Goal: Task Accomplishment & Management: Use online tool/utility

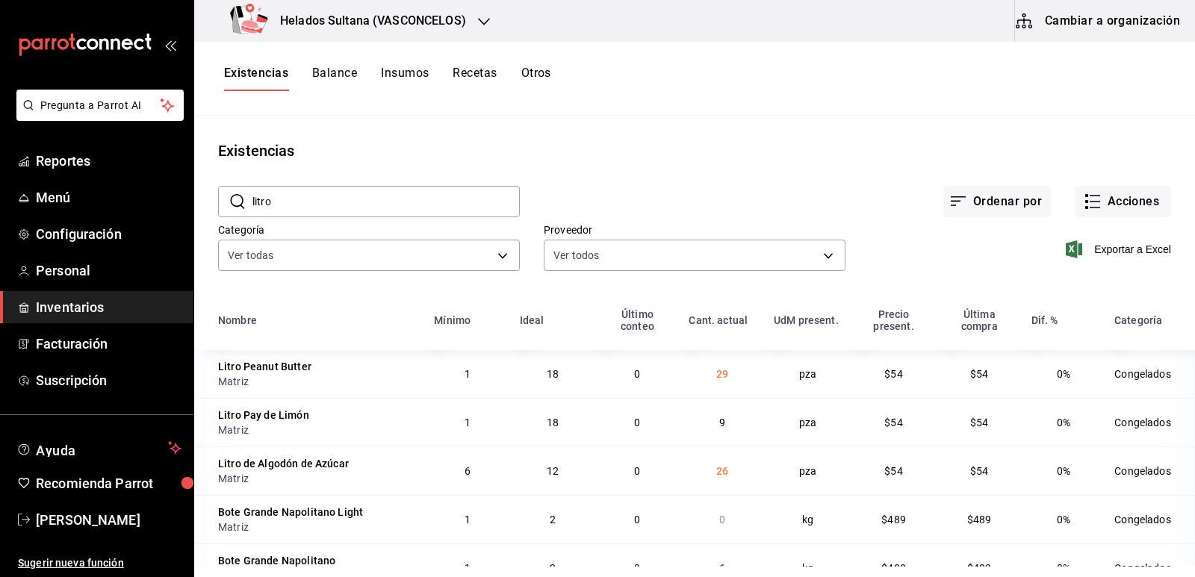
scroll to position [1598, 0]
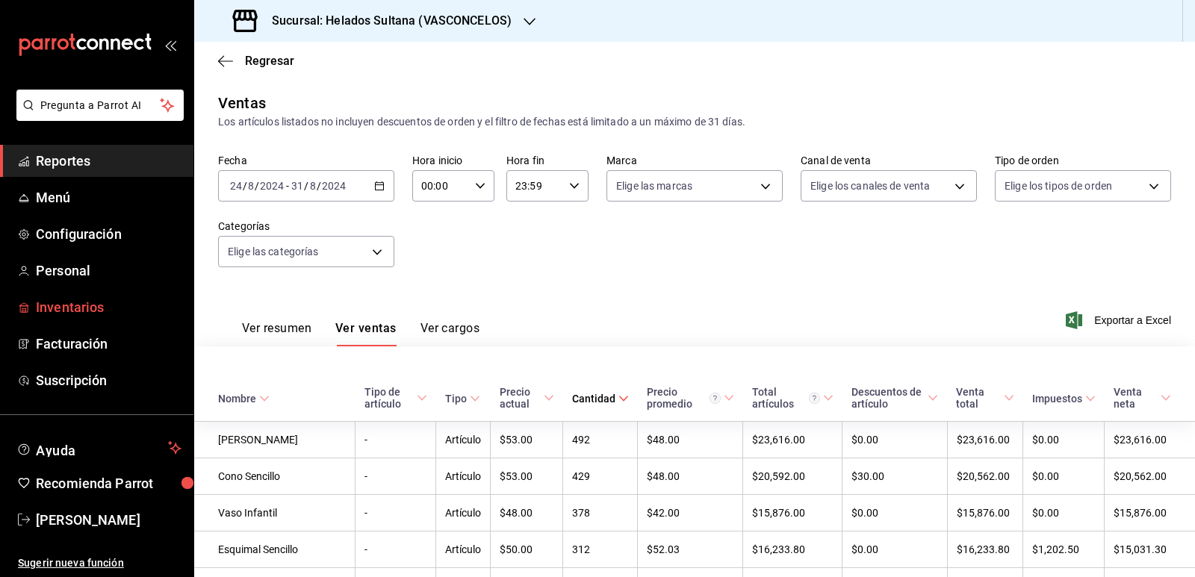
scroll to position [4337, 0]
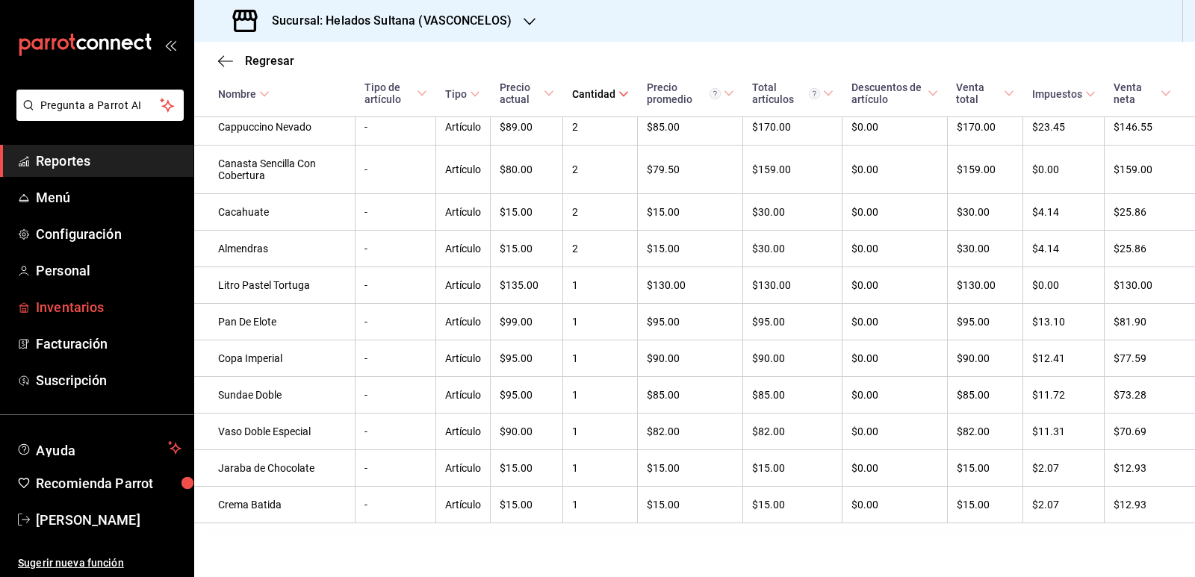
click at [90, 301] on span "Inventarios" at bounding box center [109, 307] width 146 height 20
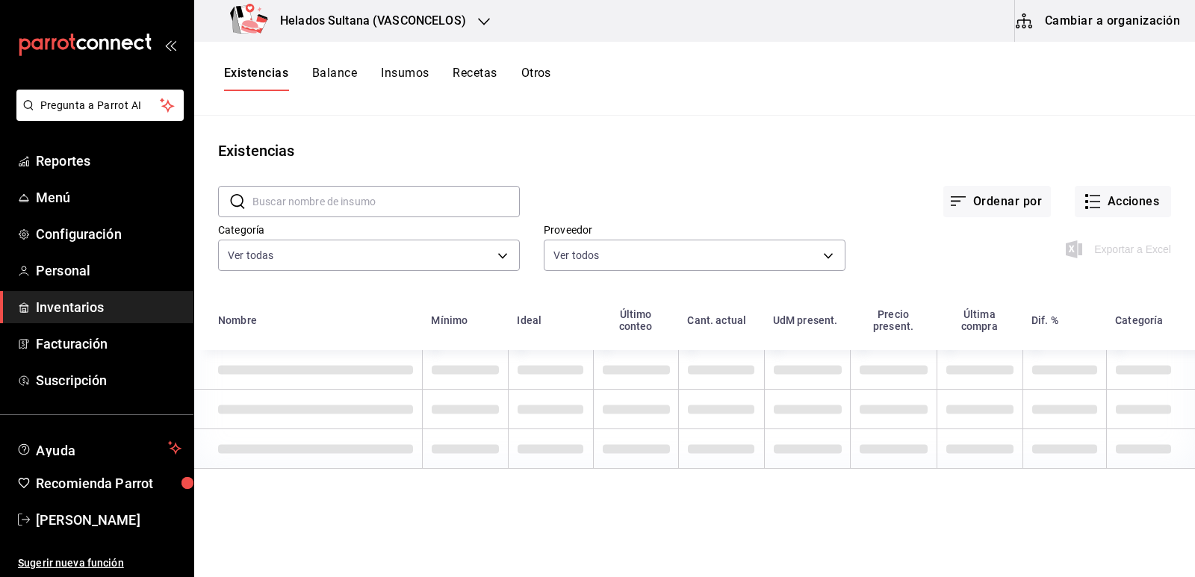
click at [370, 200] on input "text" at bounding box center [385, 202] width 267 height 30
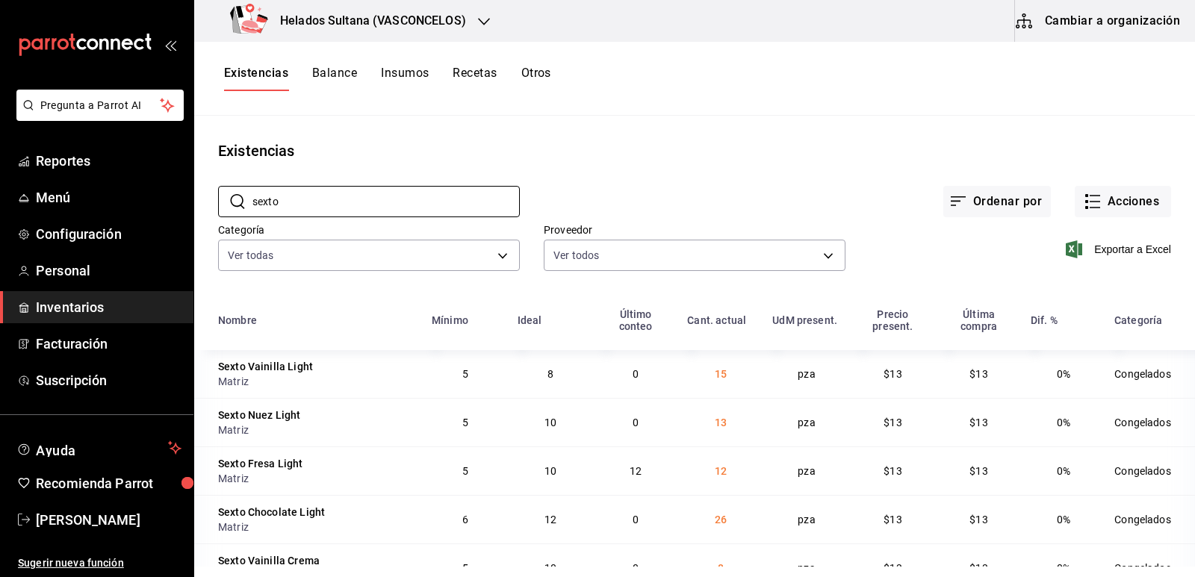
type input "sexto"
click at [716, 158] on div "Existencias" at bounding box center [694, 151] width 1001 height 22
click at [765, 195] on div "Ordenar por Acciones" at bounding box center [845, 189] width 651 height 55
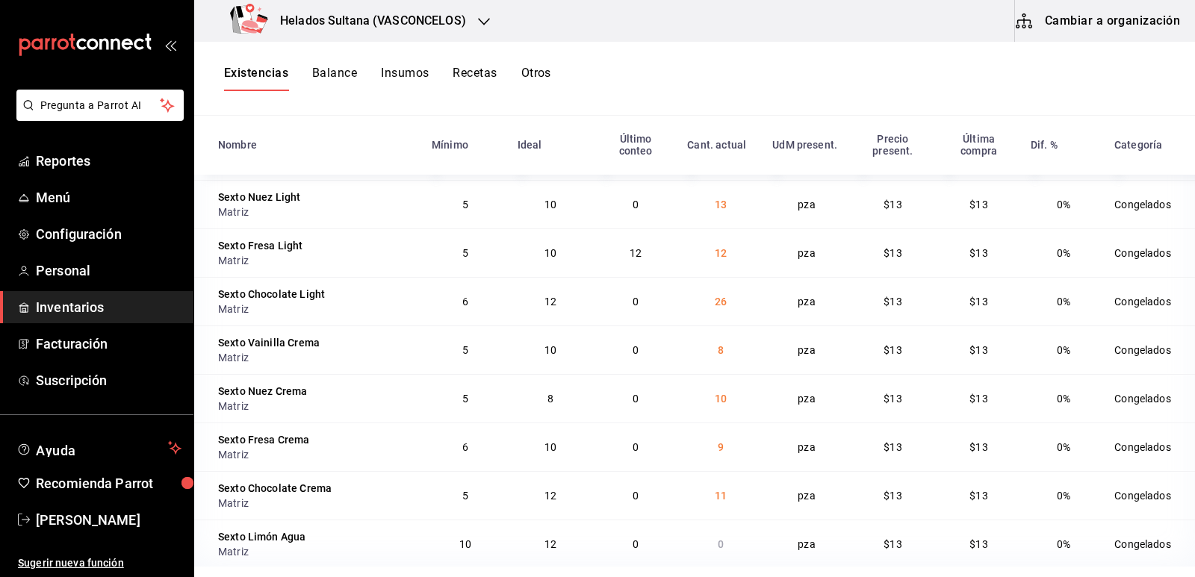
scroll to position [183, 0]
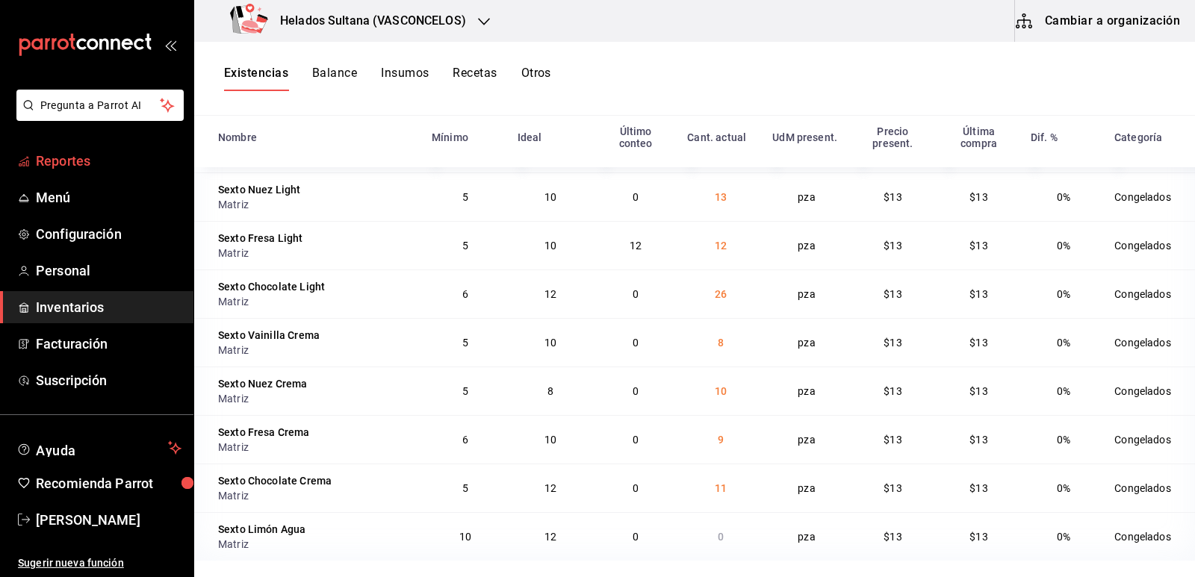
click at [78, 163] on span "Reportes" at bounding box center [109, 161] width 146 height 20
